Goal: Find specific page/section: Find specific page/section

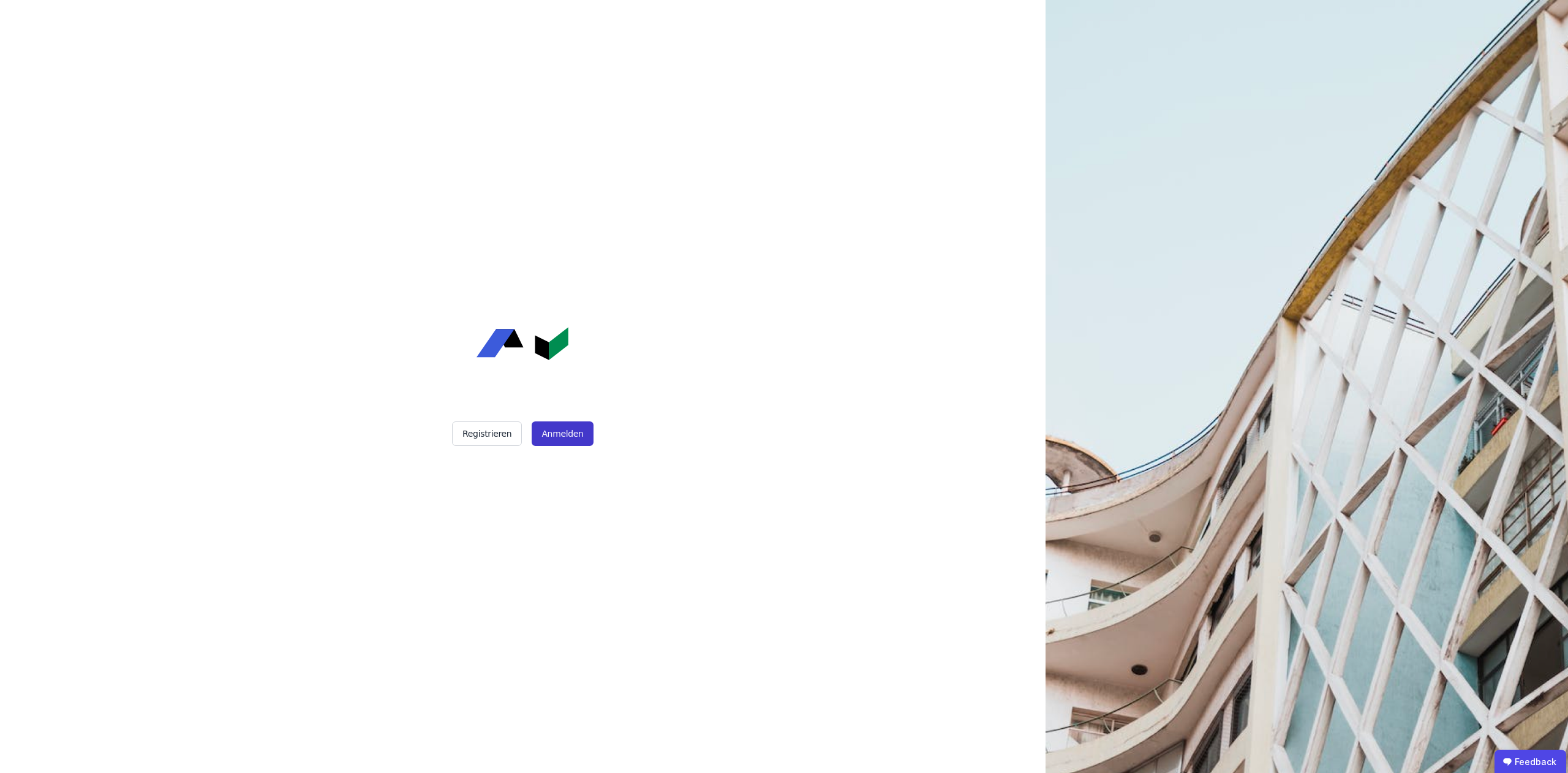
click at [561, 439] on button "Anmelden" at bounding box center [563, 433] width 62 height 24
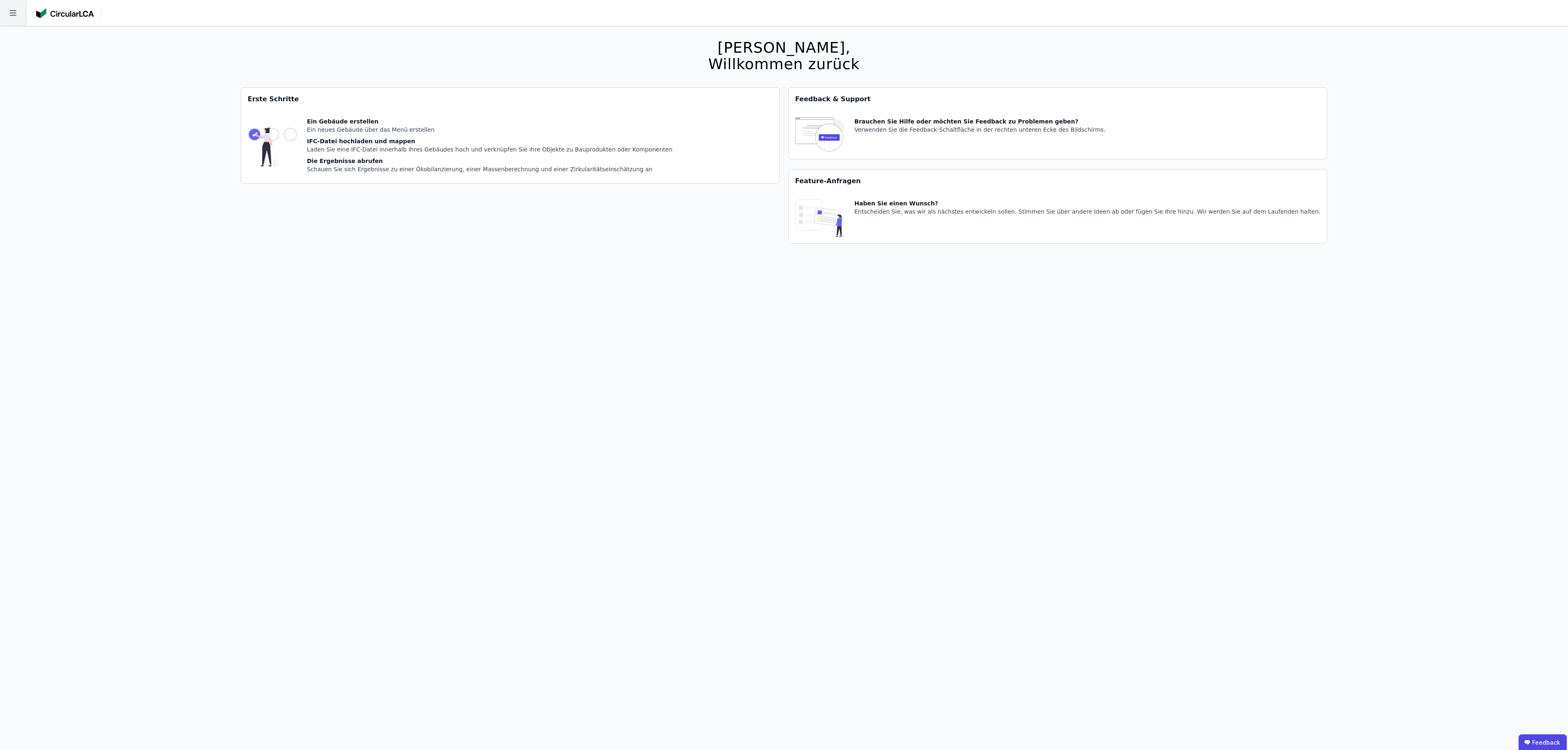
click at [7, 16] on icon at bounding box center [13, 13] width 26 height 26
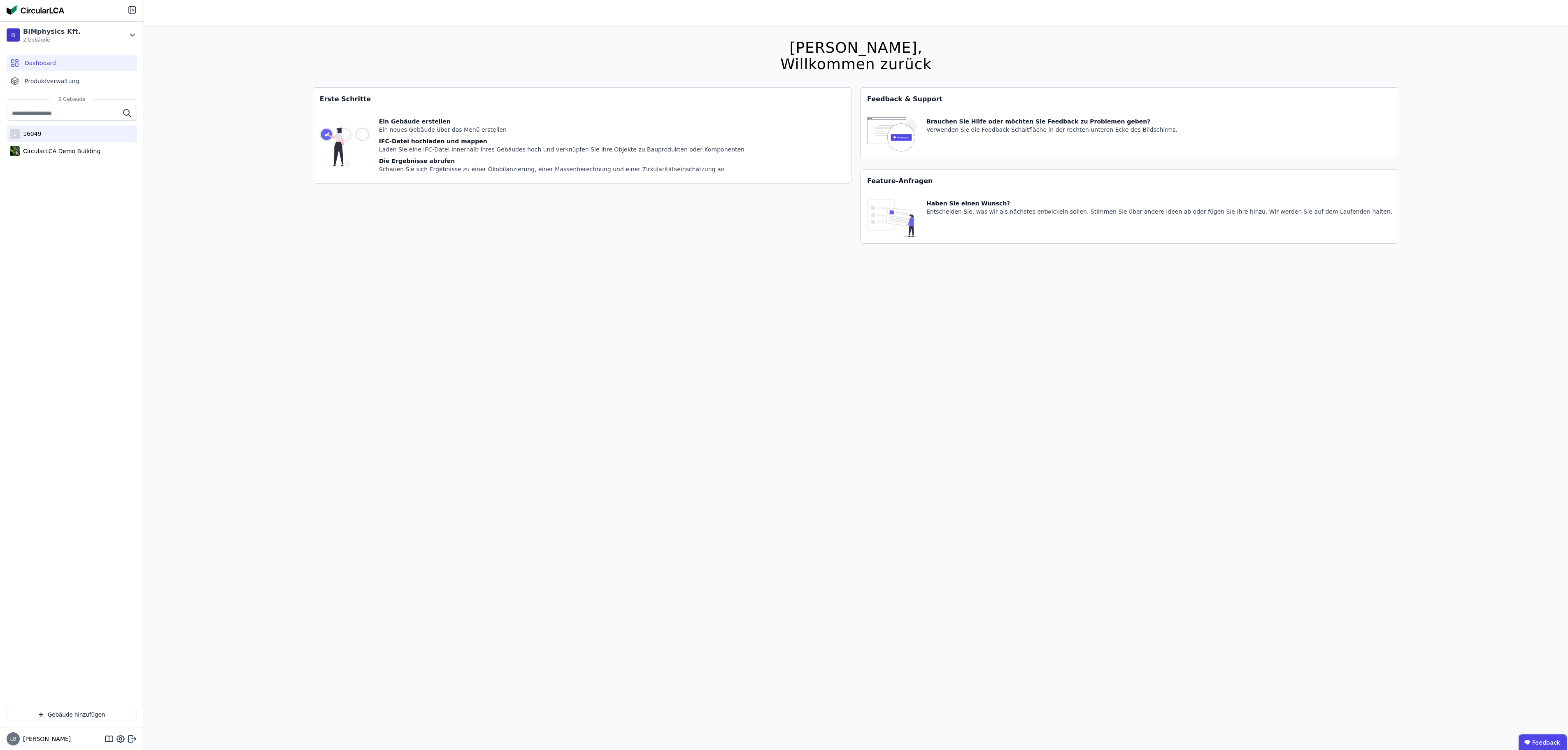
click at [47, 136] on div "1 16049" at bounding box center [72, 133] width 130 height 16
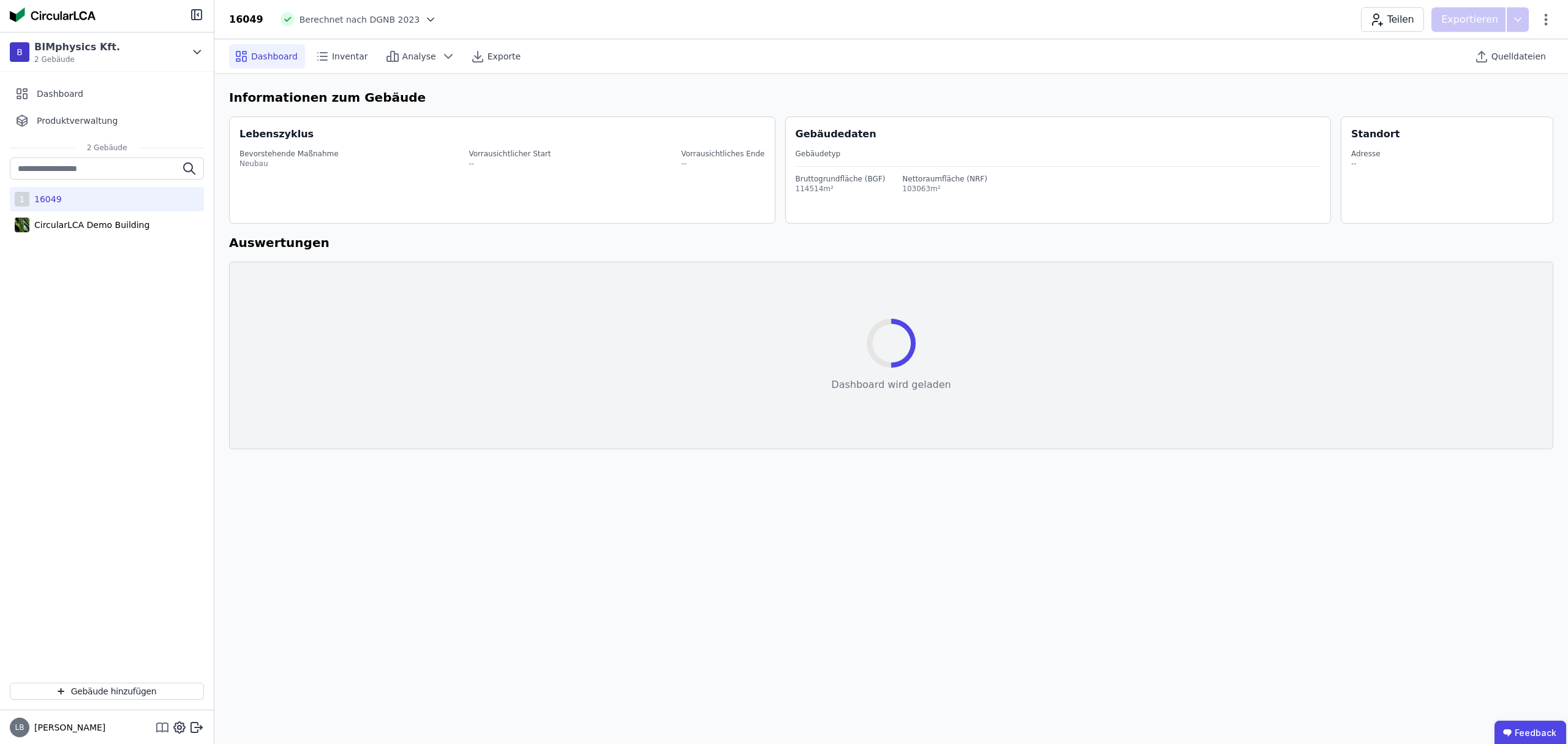
click at [157, 730] on icon at bounding box center [157, 727] width 0 height 8
